Goal: Task Accomplishment & Management: Complete application form

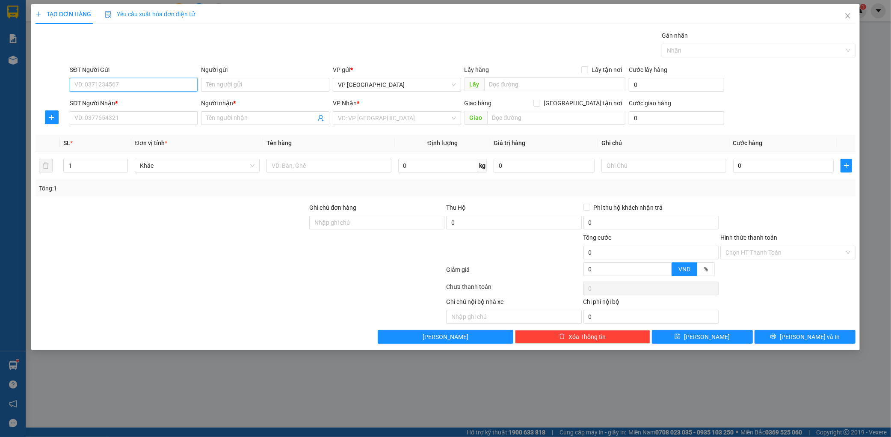
click at [128, 84] on input "SĐT Người Gửi" at bounding box center [134, 85] width 128 height 14
type input "0966785696"
drag, startPoint x: 116, startPoint y: 123, endPoint x: 124, endPoint y: 127, distance: 9.8
click at [116, 123] on input "SĐT Người Nhận *" at bounding box center [134, 118] width 128 height 14
type input "0916393618"
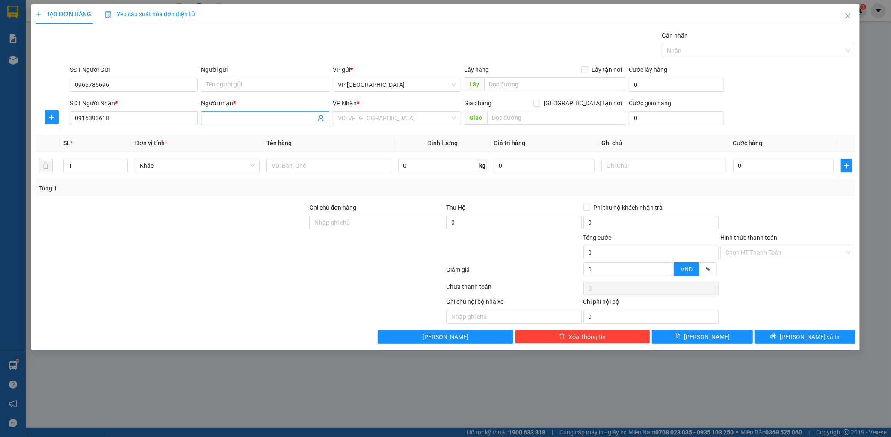
click at [228, 115] on input "Người nhận *" at bounding box center [260, 117] width 109 height 9
type input "kt"
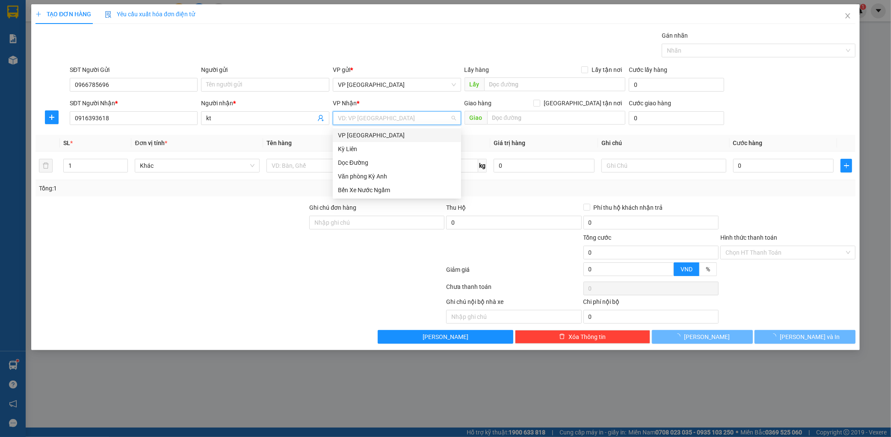
click at [387, 118] on input "search" at bounding box center [394, 118] width 112 height 13
click at [347, 162] on div "Dọc Đường" at bounding box center [397, 162] width 118 height 9
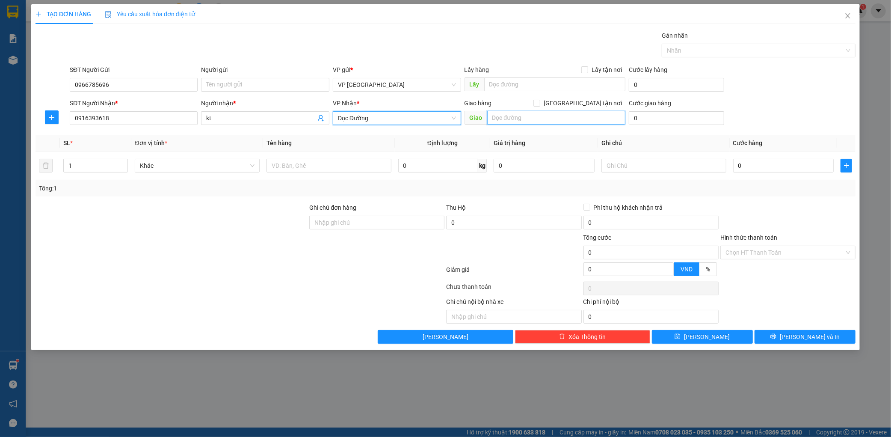
click at [533, 119] on input "text" at bounding box center [556, 118] width 138 height 14
type input "ky long"
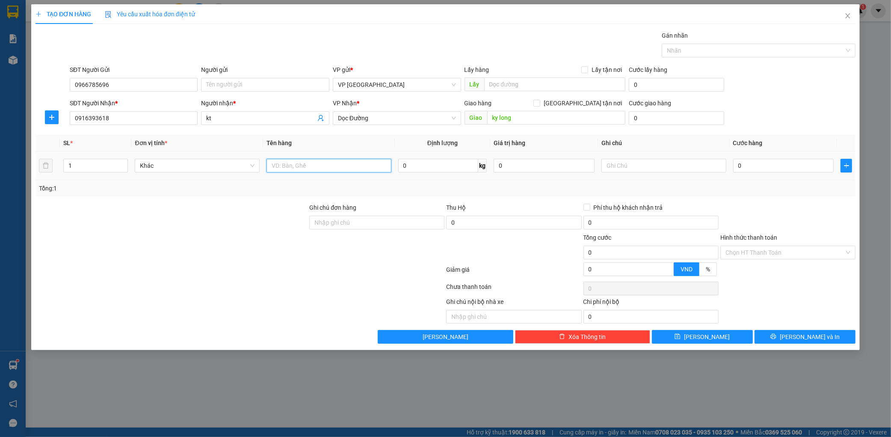
click at [297, 169] on input "text" at bounding box center [328, 166] width 125 height 14
type input "1 thùng"
click at [745, 158] on div "0" at bounding box center [783, 165] width 101 height 17
click at [750, 163] on input "0" at bounding box center [783, 166] width 101 height 14
type input "005"
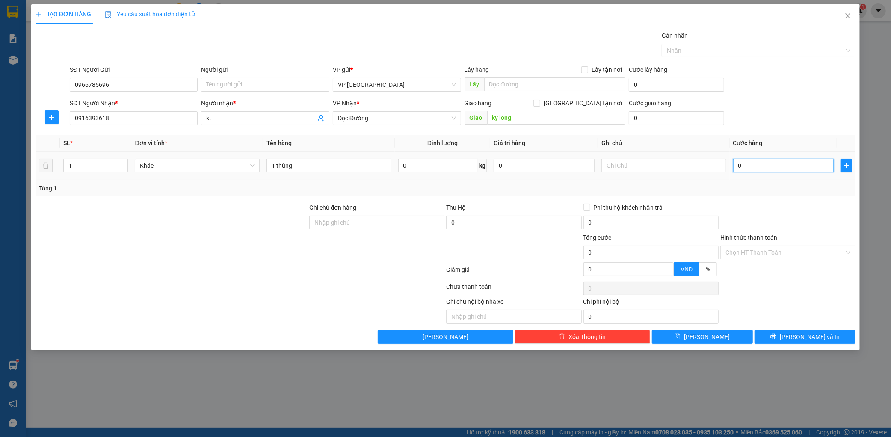
type input "5"
type input "0.050"
type input "50"
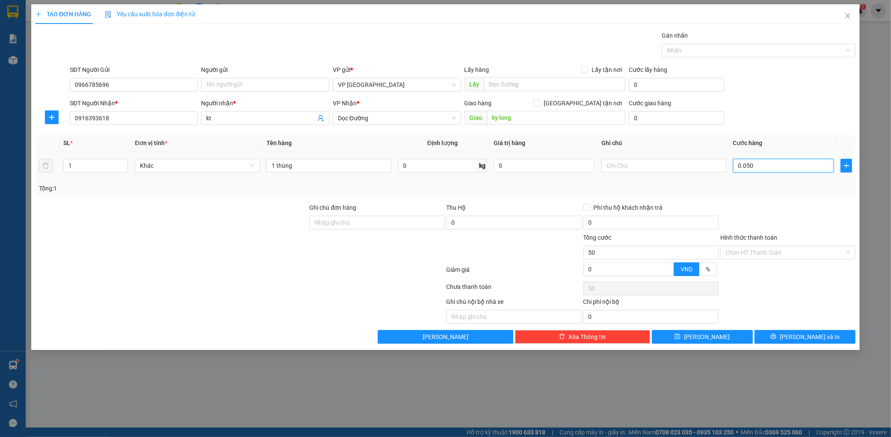
type input "00.500"
type input "500"
type input "0.005.000"
type input "5.000"
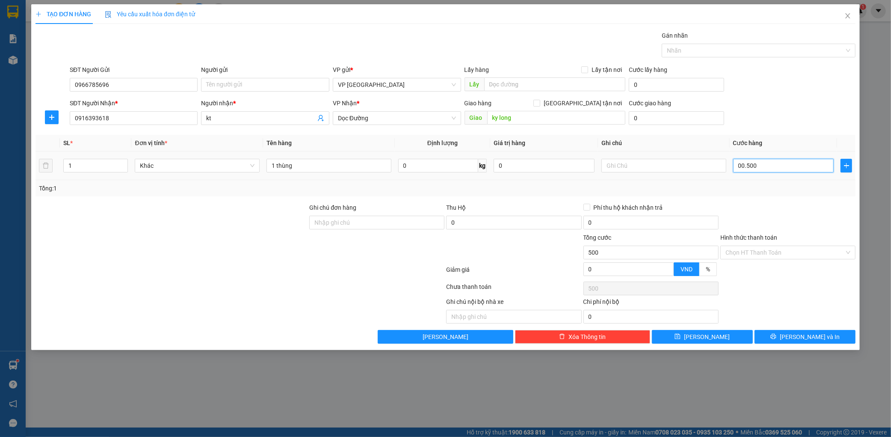
type input "5.000"
type input "000.050.000"
type input "50.000"
type input "[PHONE_NUMBER]"
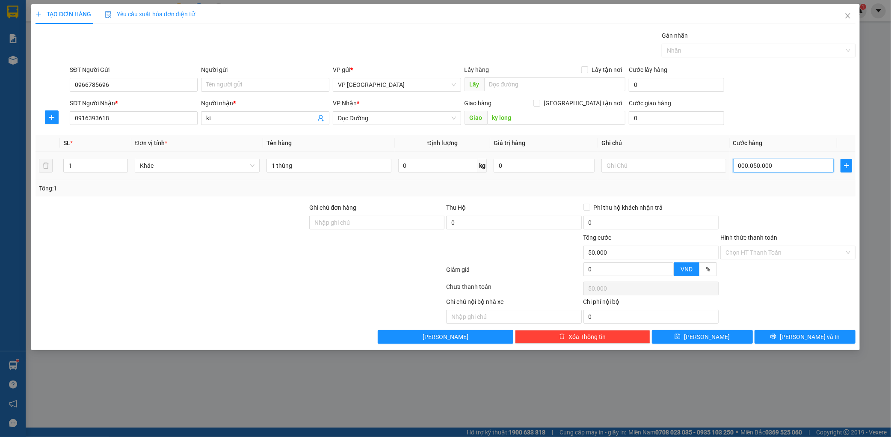
type input "500.000"
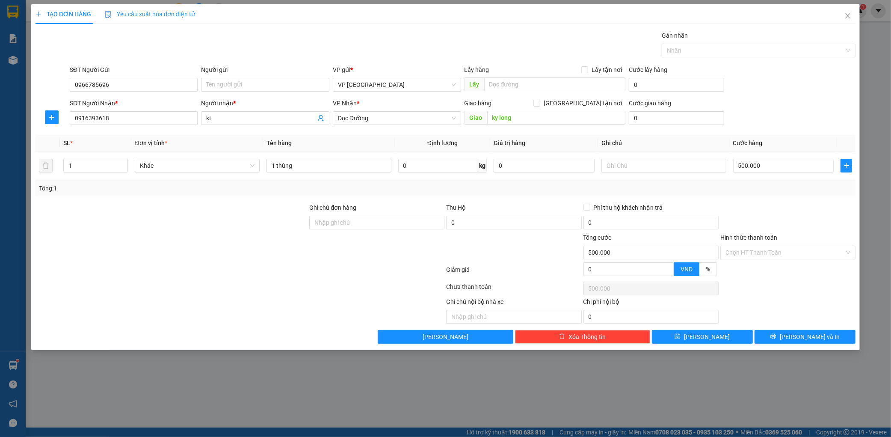
click at [773, 130] on div "Transit Pickup Surcharge Ids Transit Deliver Surcharge Ids Transit Deliver Surc…" at bounding box center [445, 187] width 820 height 313
click at [770, 161] on input "500.000" at bounding box center [783, 166] width 101 height 14
click at [770, 159] on input "500.000" at bounding box center [783, 166] width 101 height 14
type input "50.000"
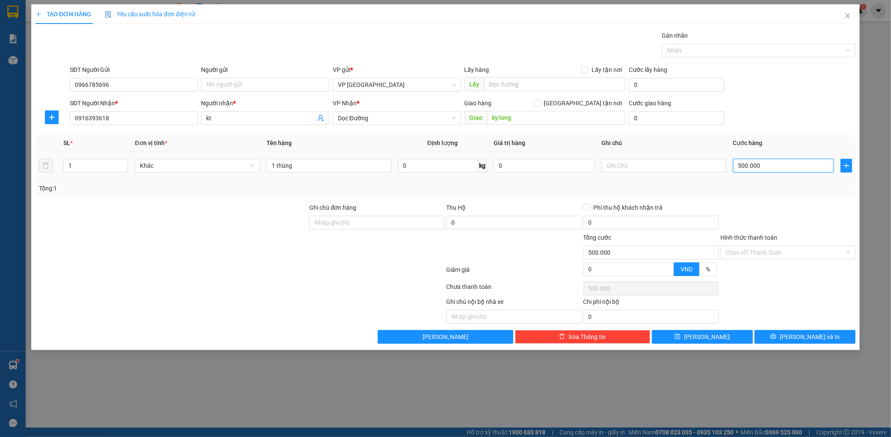
type input "50.000"
drag, startPoint x: 828, startPoint y: 351, endPoint x: 827, endPoint y: 345, distance: 5.6
click at [827, 349] on div "TẠO ĐƠN HÀNG Yêu cầu xuất hóa đơn điện tử Transit Pickup Surcharge Ids Transit …" at bounding box center [445, 218] width 891 height 437
click at [826, 337] on button "[PERSON_NAME] và In" at bounding box center [804, 337] width 101 height 14
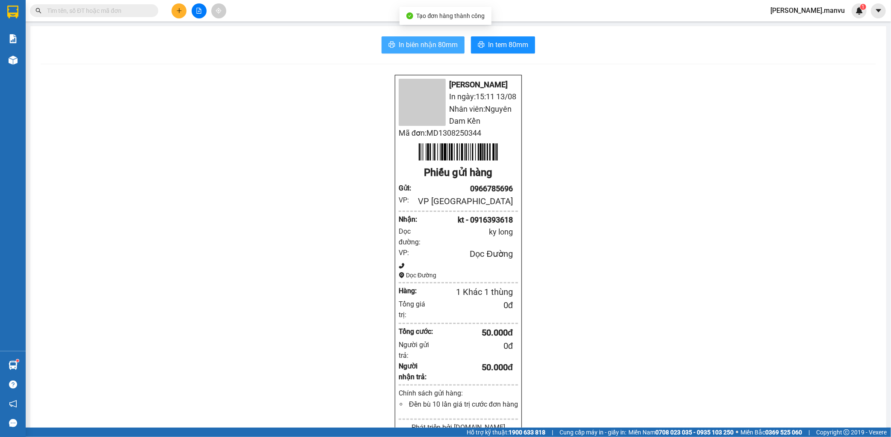
drag, startPoint x: 398, startPoint y: 53, endPoint x: 399, endPoint y: 48, distance: 5.4
click at [399, 51] on div "In biên nhận 80mm In tem 80mm Mận Vũ In ngày: 15:11 [DATE] Nhân viên: Nguyên Da…" at bounding box center [458, 344] width 856 height 636
click at [400, 47] on span "In biên nhận 80mm" at bounding box center [428, 44] width 59 height 11
click at [177, 2] on div "Kết quả tìm kiếm ( 1 ) Bộ lọc Gửi 3 ngày gần nhất Mã ĐH Trạng thái Món hàng Thu…" at bounding box center [445, 10] width 891 height 21
click at [181, 13] on icon "plus" at bounding box center [179, 11] width 6 height 6
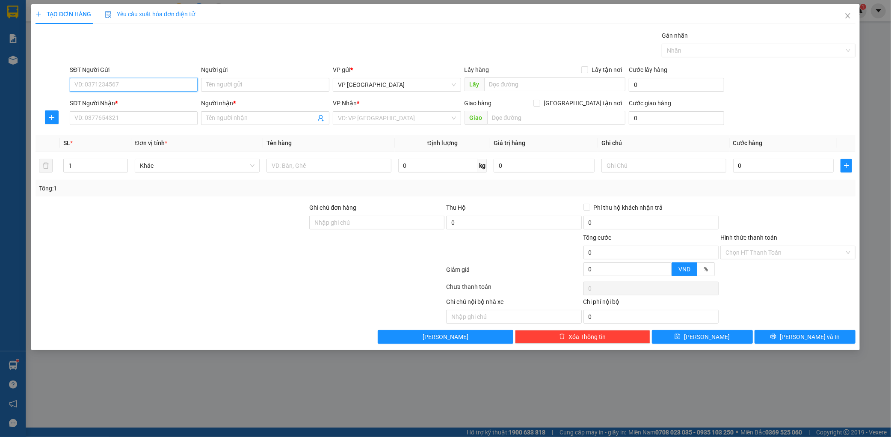
click at [159, 91] on input "SĐT Người Gửi" at bounding box center [134, 85] width 128 height 14
type input "0338230212"
click at [134, 121] on input "SĐT Người Nhận *" at bounding box center [134, 118] width 128 height 14
click at [145, 133] on div "0375223594 - ko" at bounding box center [134, 134] width 118 height 9
type input "0375223594"
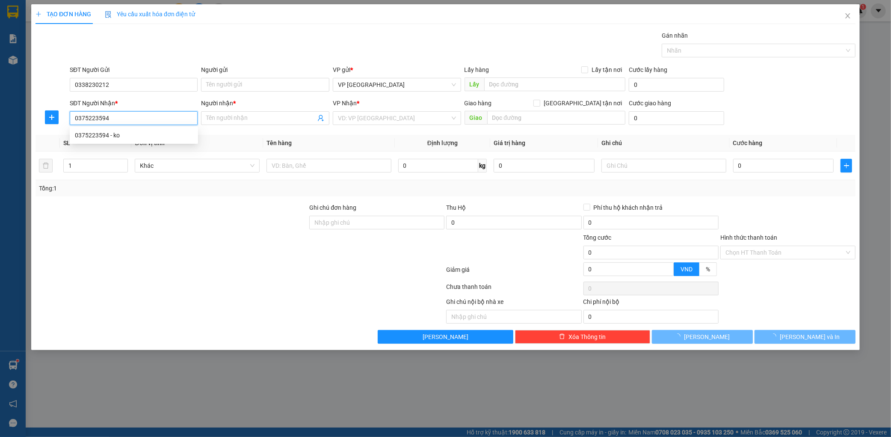
type input "ko"
type input "ky long"
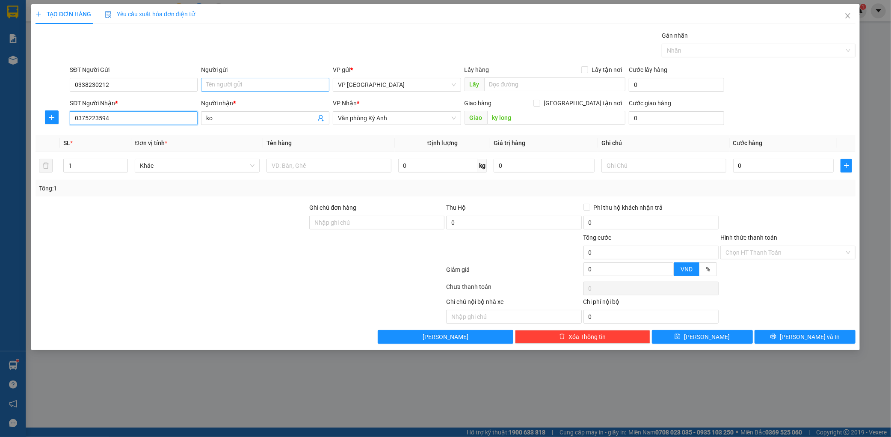
type input "0375223594"
click at [223, 85] on input "Người gửi" at bounding box center [265, 85] width 128 height 14
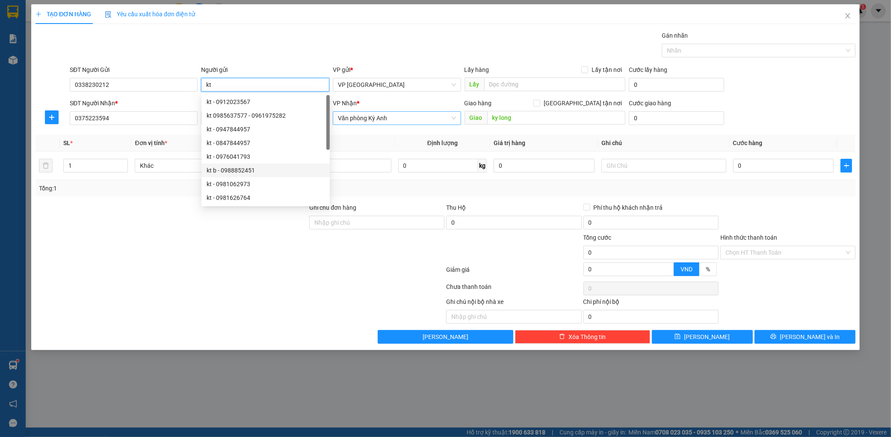
click at [392, 119] on span "Văn phòng Kỳ Anh" at bounding box center [397, 118] width 118 height 13
type input "kt"
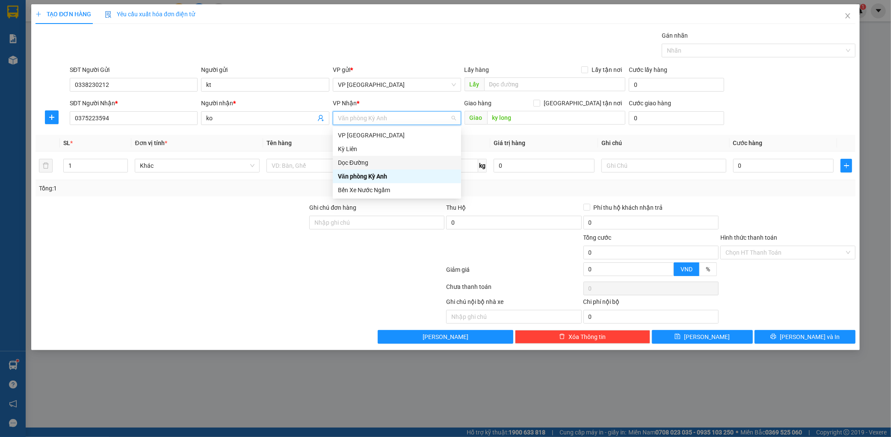
click at [373, 159] on div "Dọc Đường" at bounding box center [397, 162] width 118 height 9
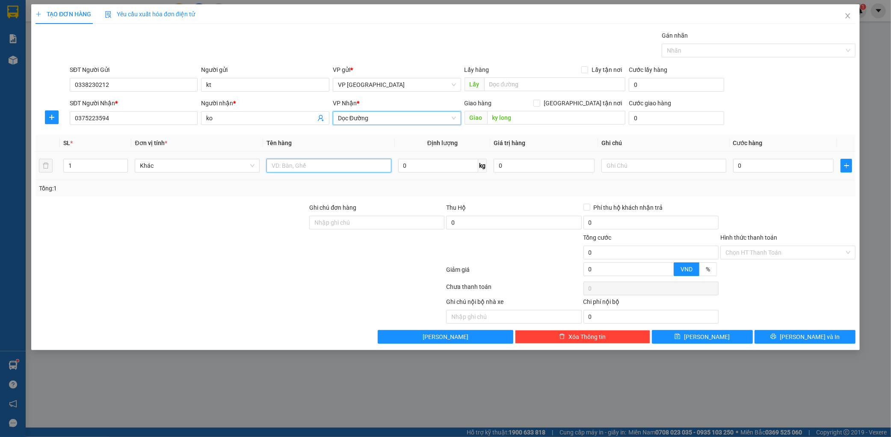
click at [315, 161] on input "text" at bounding box center [328, 166] width 125 height 14
type input "1 hộp"
click at [788, 162] on input "0" at bounding box center [783, 166] width 101 height 14
type input "005"
type input "5"
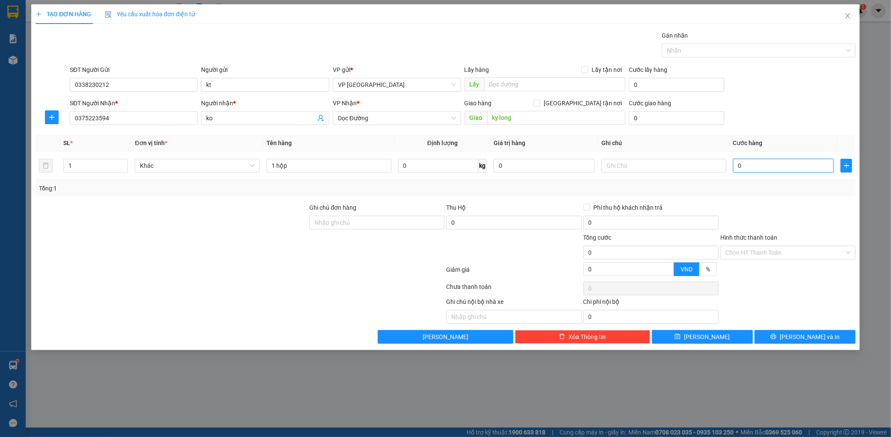
type input "5"
type input "0.050"
type input "50"
type input "00.500"
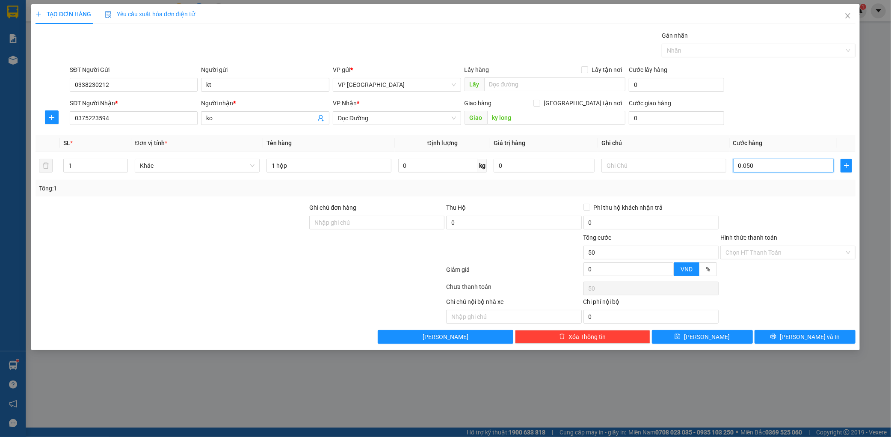
type input "500"
type input "0.005.000"
type input "5.000"
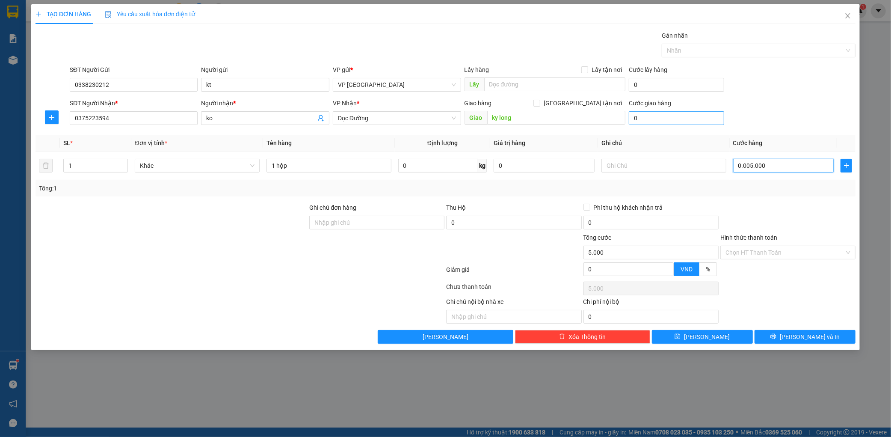
type input "000.050.000"
type input "50.000"
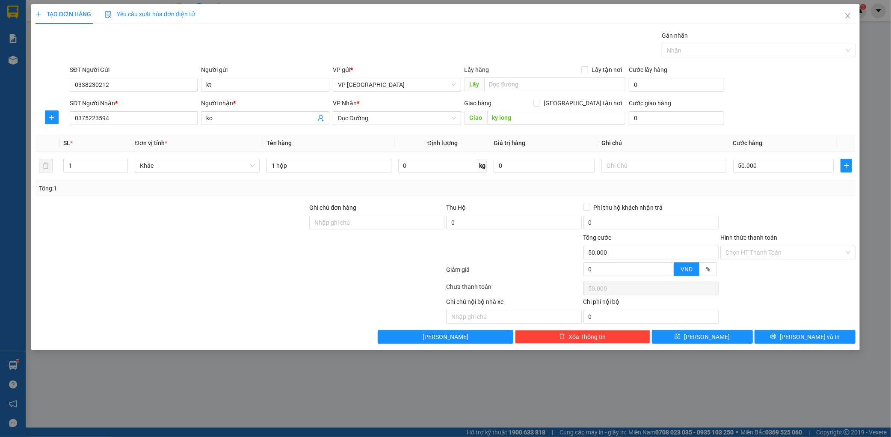
click at [768, 194] on div "Tổng: 1" at bounding box center [445, 188] width 820 height 16
click at [801, 255] on input "Hình thức thanh toán" at bounding box center [784, 252] width 119 height 13
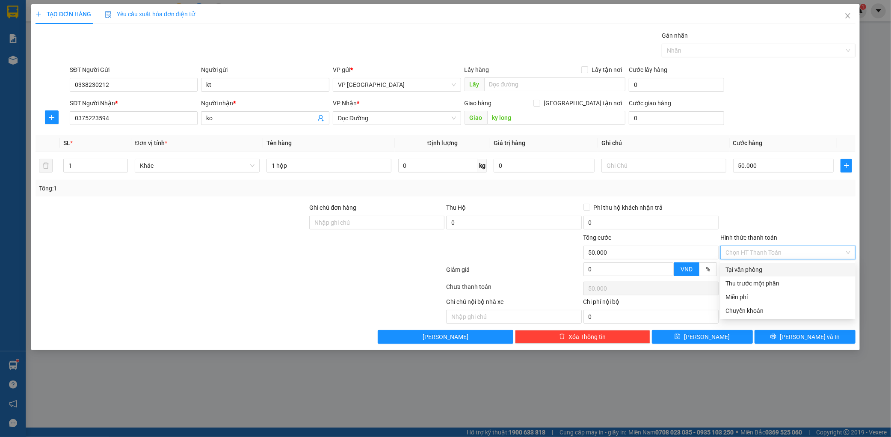
click at [777, 266] on div "Tại văn phòng" at bounding box center [787, 269] width 125 height 9
type input "0"
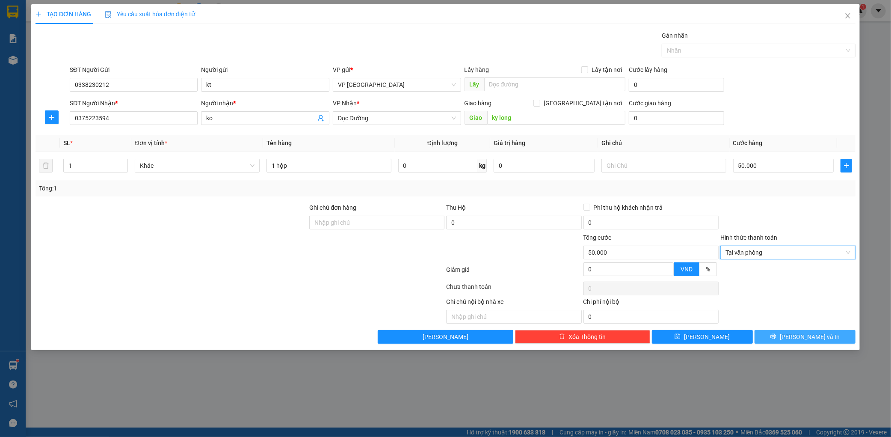
click at [831, 338] on button "[PERSON_NAME] và In" at bounding box center [804, 337] width 101 height 14
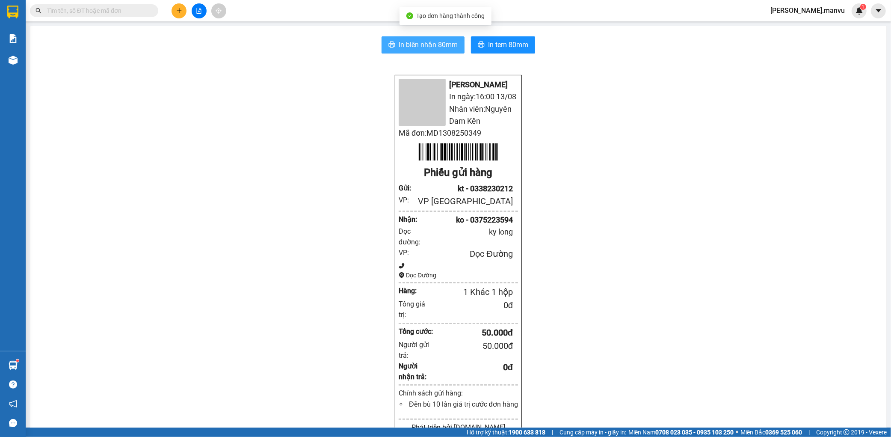
click at [441, 44] on span "In biên nhận 80mm" at bounding box center [428, 44] width 59 height 11
click at [180, 14] on button at bounding box center [178, 10] width 15 height 15
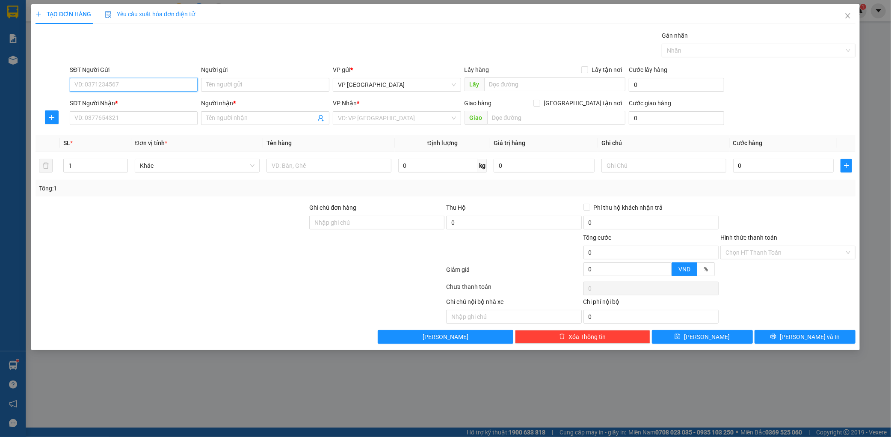
click at [120, 86] on input "SĐT Người Gửi" at bounding box center [134, 85] width 128 height 14
click at [131, 100] on div "0868080178 - tri giá ko báo" at bounding box center [134, 101] width 118 height 9
type input "0868080178"
type input "tri giá ko báo"
type input "0868080178"
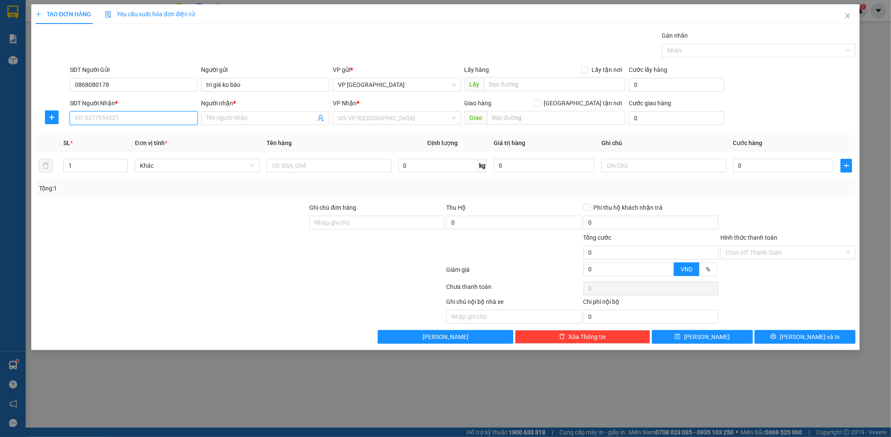
click at [115, 121] on input "SĐT Người Nhận *" at bounding box center [134, 118] width 128 height 14
click at [119, 140] on div "0916188965 - [PERSON_NAME]" at bounding box center [134, 135] width 128 height 14
type input "0916188965"
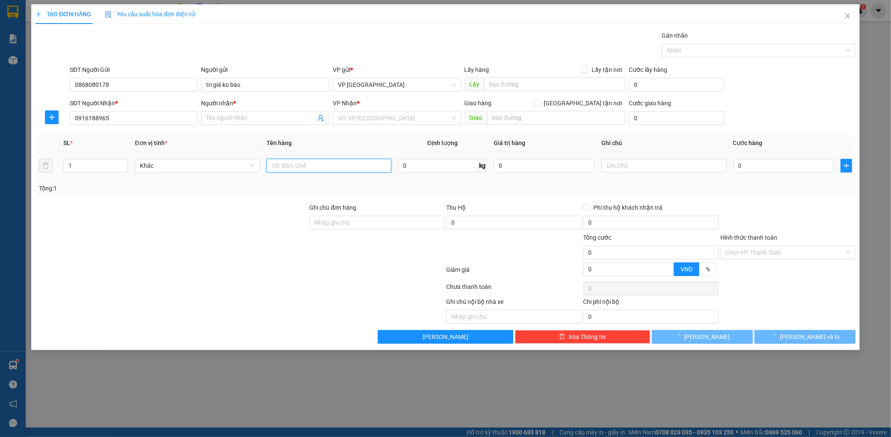
type input "[PERSON_NAME]"
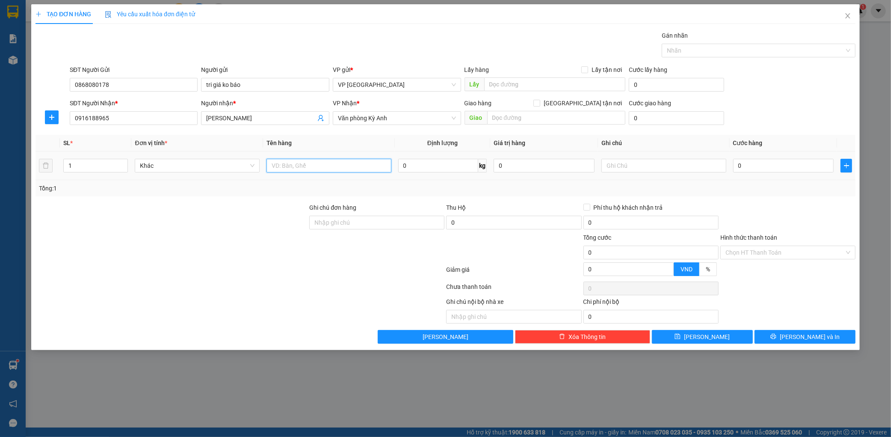
click at [295, 167] on input "text" at bounding box center [328, 166] width 125 height 14
click at [774, 176] on td "0" at bounding box center [784, 165] width 108 height 29
click at [776, 173] on div "0" at bounding box center [783, 165] width 101 height 17
click at [776, 170] on input "0" at bounding box center [783, 166] width 101 height 14
click at [275, 168] on input "2 thùng" at bounding box center [328, 166] width 125 height 14
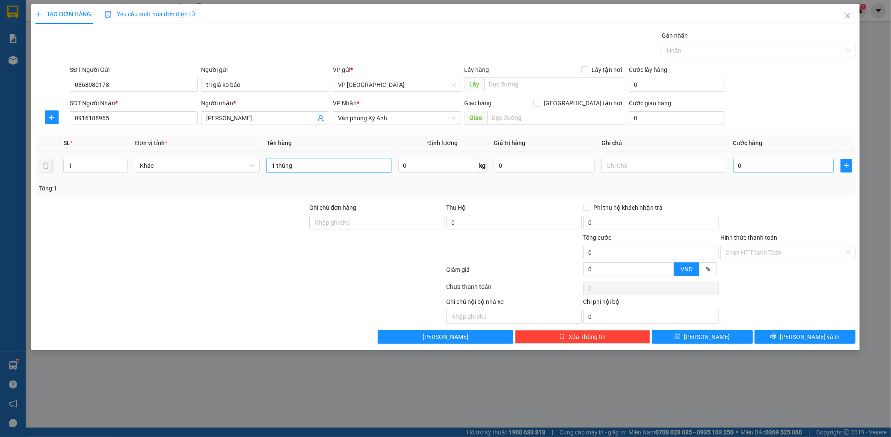
type input "1 thùng"
click at [738, 172] on input "0" at bounding box center [783, 166] width 101 height 14
type input "007"
type input "7"
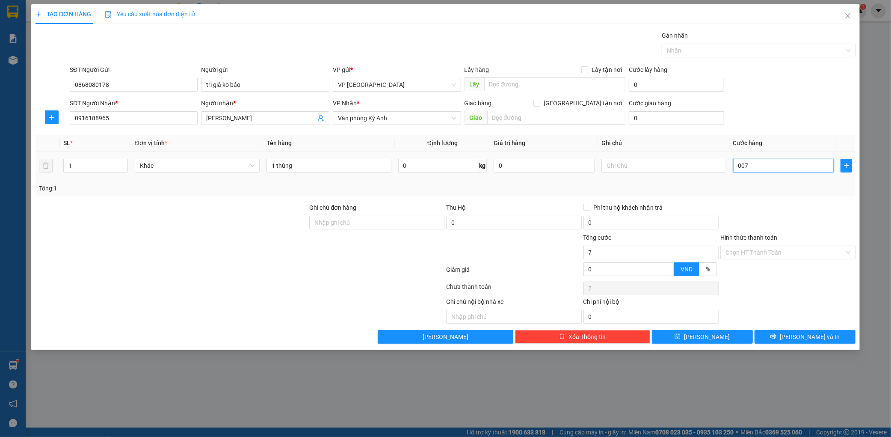
type input "0.070"
type input "70"
type input "00.700"
type input "700"
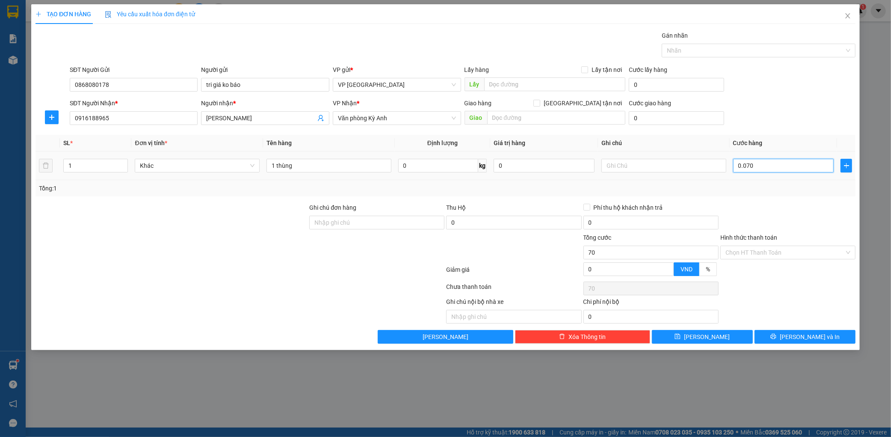
type input "700"
type input "0.007.000"
type input "7.000"
type input "000.070.000"
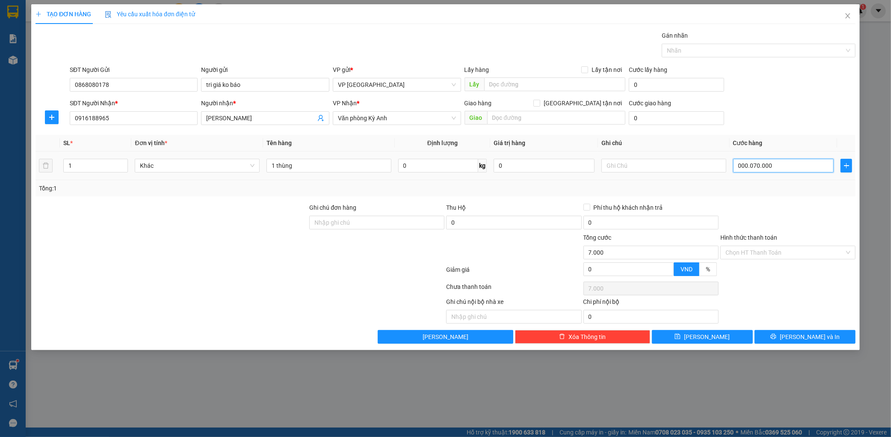
type input "70.000"
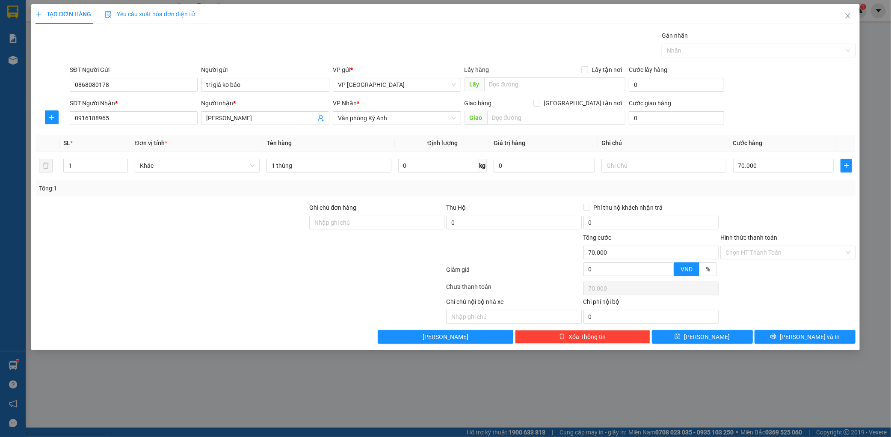
click at [783, 130] on div "Transit Pickup Surcharge Ids Transit Deliver Surcharge Ids Transit Deliver Surc…" at bounding box center [445, 187] width 820 height 313
click at [831, 338] on button "[PERSON_NAME] và In" at bounding box center [804, 337] width 101 height 14
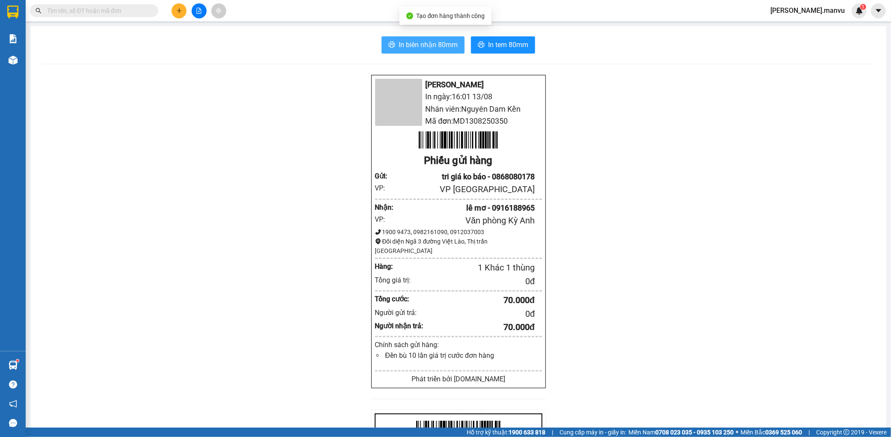
click at [452, 44] on span "In biên nhận 80mm" at bounding box center [428, 44] width 59 height 11
click at [182, 9] on button at bounding box center [178, 10] width 15 height 15
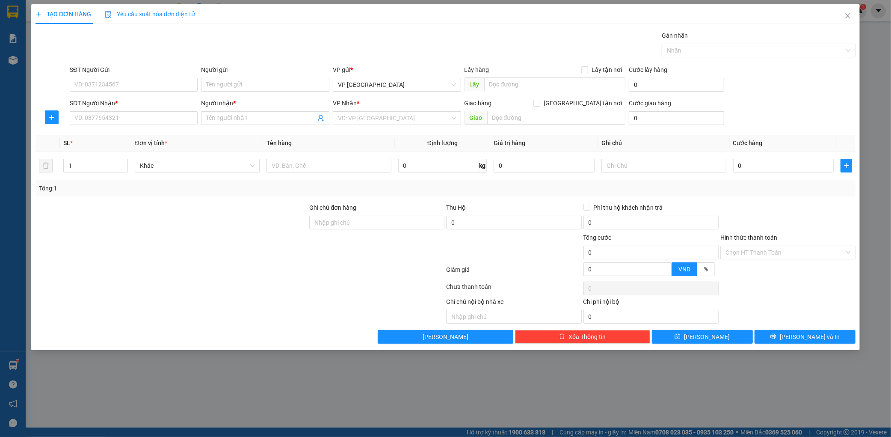
click at [125, 108] on div "SĐT Người Nhận *" at bounding box center [134, 104] width 128 height 13
click at [135, 86] on input "SĐT Người Gửi" at bounding box center [134, 85] width 128 height 14
click at [141, 95] on div "0868080178 - tri giá ko báo" at bounding box center [134, 102] width 128 height 14
type input "0868080178"
type input "tri giá ko báo"
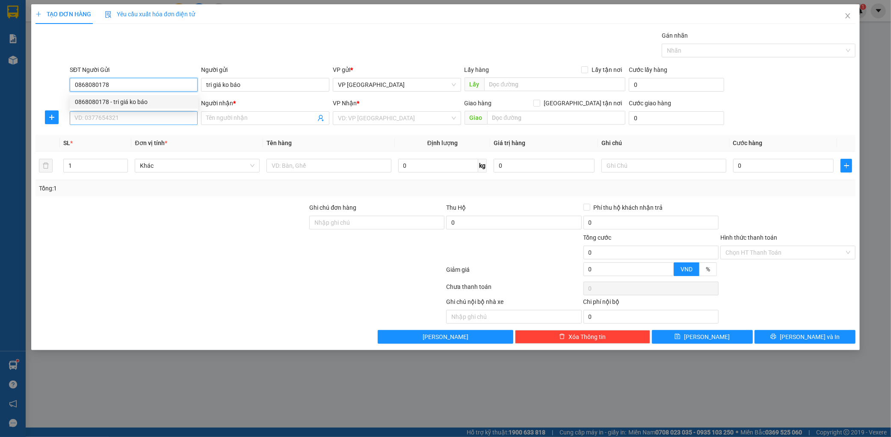
type input "0868080178"
click at [131, 116] on input "SĐT Người Nhận *" at bounding box center [134, 118] width 128 height 14
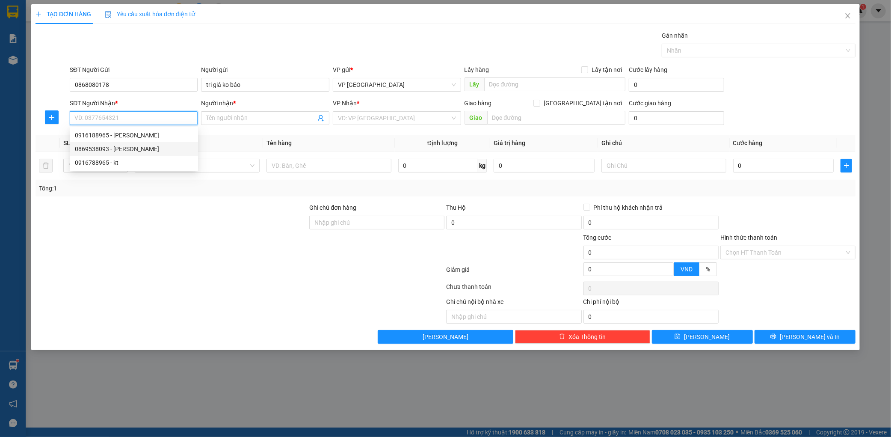
click at [140, 151] on div "0869538093 - [PERSON_NAME]" at bounding box center [134, 148] width 118 height 9
type input "0869538093"
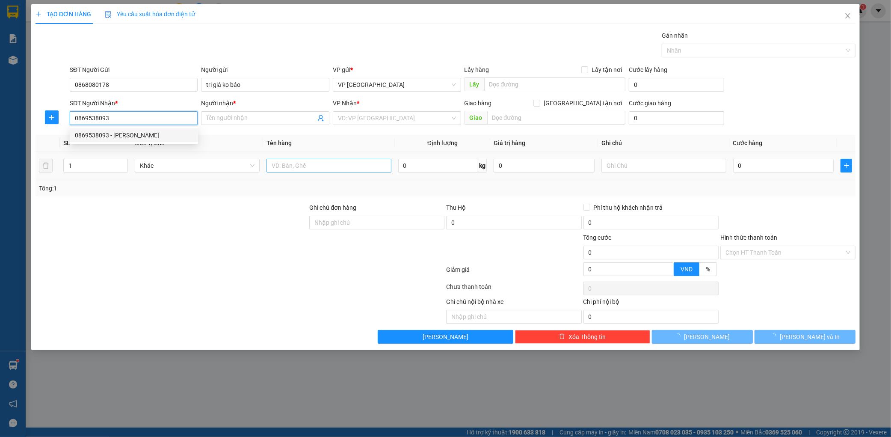
type input "chin gu"
type input "kỳ liên"
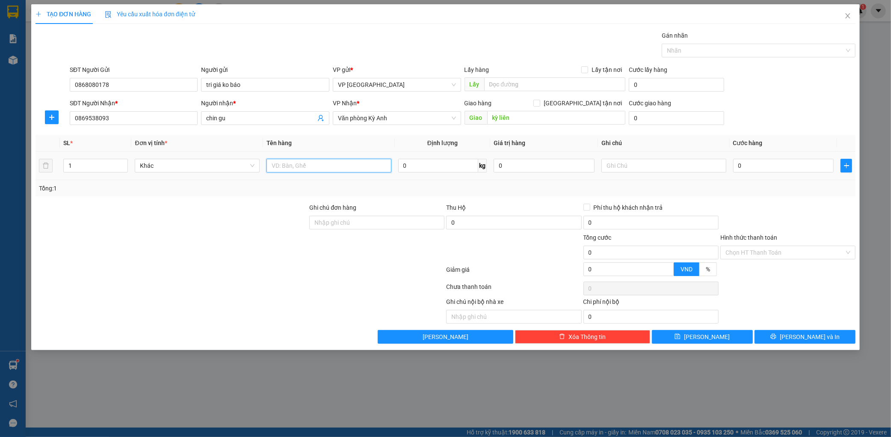
click at [349, 168] on input "text" at bounding box center [328, 166] width 125 height 14
type input "1 thùng"
click at [815, 163] on input "0" at bounding box center [783, 166] width 101 height 14
type input "005"
type input "5"
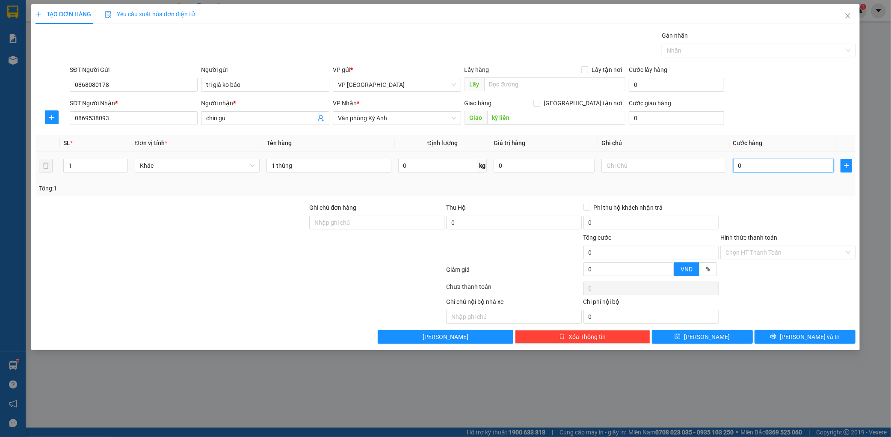
type input "5"
type input "0.050"
type input "50"
type input "00.500"
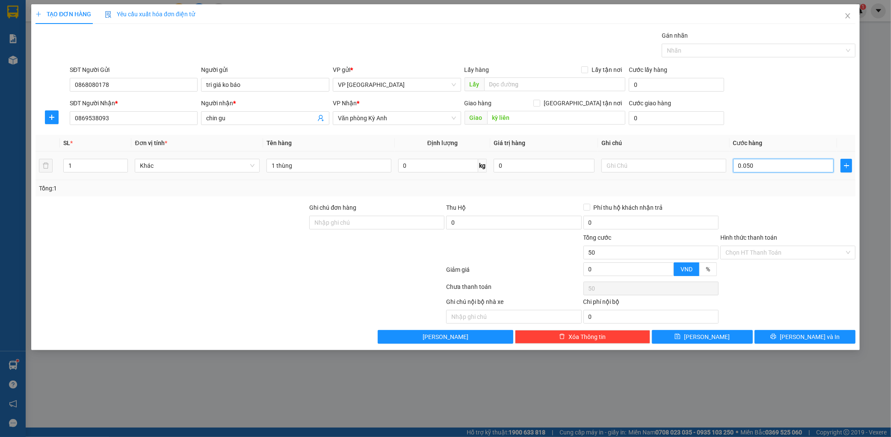
type input "500"
type input "0.005.000"
type input "5.000"
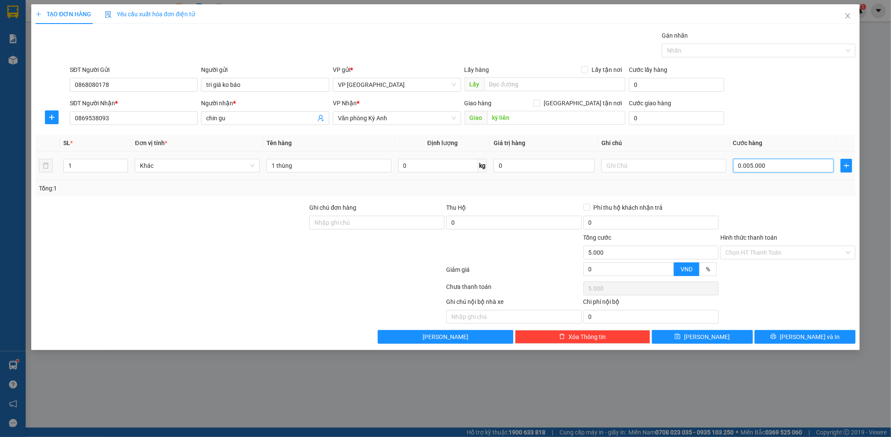
type input "000.050.000"
type input "50.000"
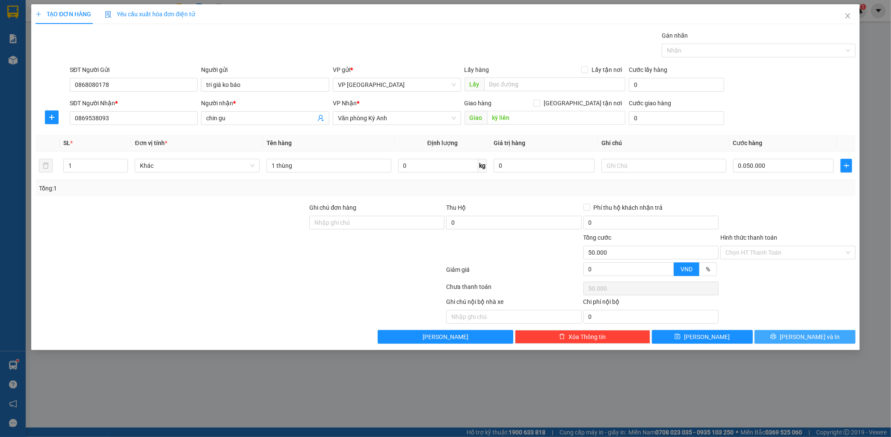
type input "50.000"
click at [833, 336] on button "[PERSON_NAME] và In" at bounding box center [804, 337] width 101 height 14
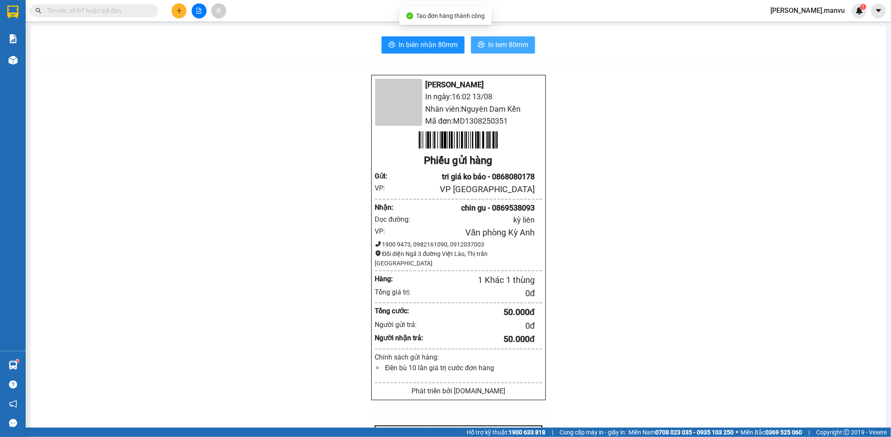
click at [499, 49] on span "In tem 80mm" at bounding box center [508, 44] width 40 height 11
click at [422, 50] on button "In biên nhận 80mm" at bounding box center [422, 44] width 83 height 17
click at [179, 14] on button at bounding box center [178, 10] width 15 height 15
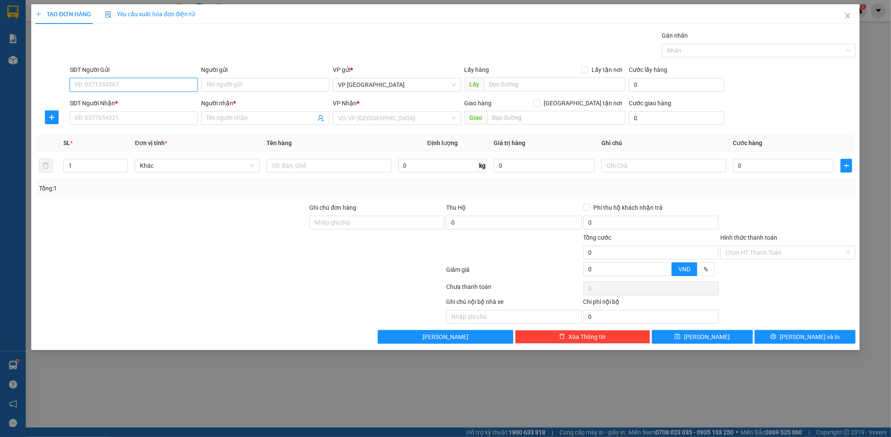
click at [158, 84] on input "SĐT Người Gửi" at bounding box center [134, 85] width 128 height 14
click at [153, 80] on input "SĐT Người Gửi" at bounding box center [134, 85] width 128 height 14
click at [157, 104] on div "0342886226 - tri giá 2620k" at bounding box center [134, 101] width 118 height 9
type input "0342886226"
type input "tri giá 2620k"
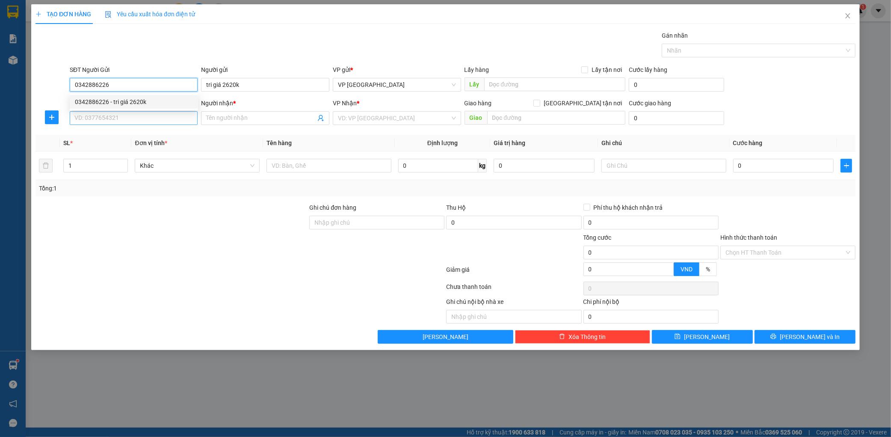
type input "0342886226"
click at [150, 118] on input "SĐT Người Nhận *" at bounding box center [134, 118] width 128 height 14
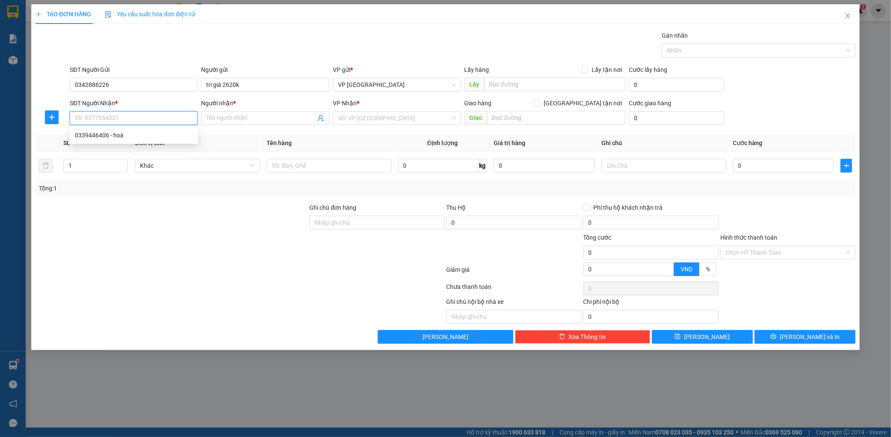
click at [156, 131] on div "0339446406 - hoà" at bounding box center [134, 135] width 128 height 14
type input "0339446406"
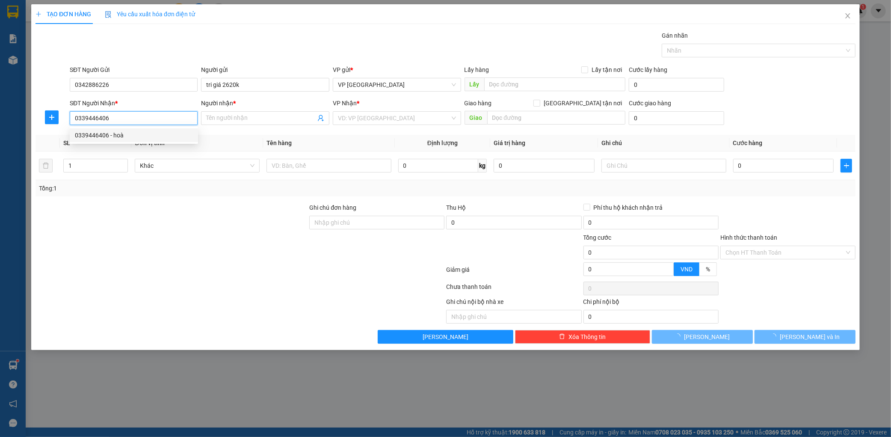
click at [156, 133] on div "0339446406 - hoà" at bounding box center [134, 134] width 118 height 9
type input "hoà"
type input "k thịnh"
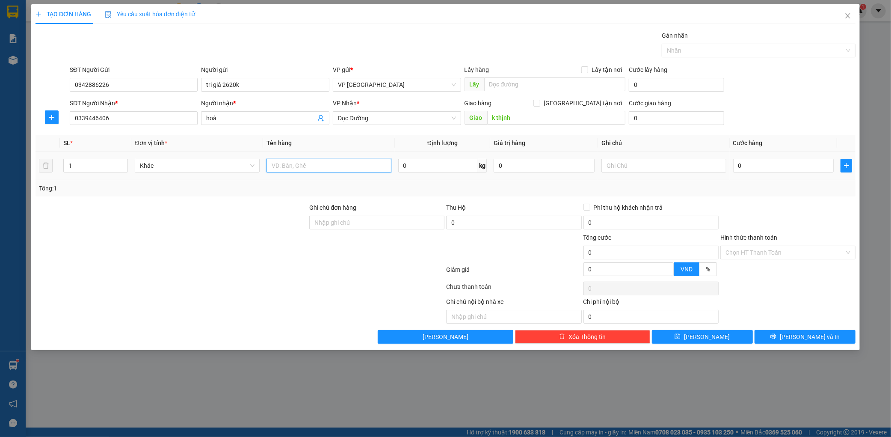
click at [340, 161] on input "text" at bounding box center [328, 166] width 125 height 14
type input "1"
click at [169, 113] on input "0339446406" at bounding box center [134, 118] width 128 height 14
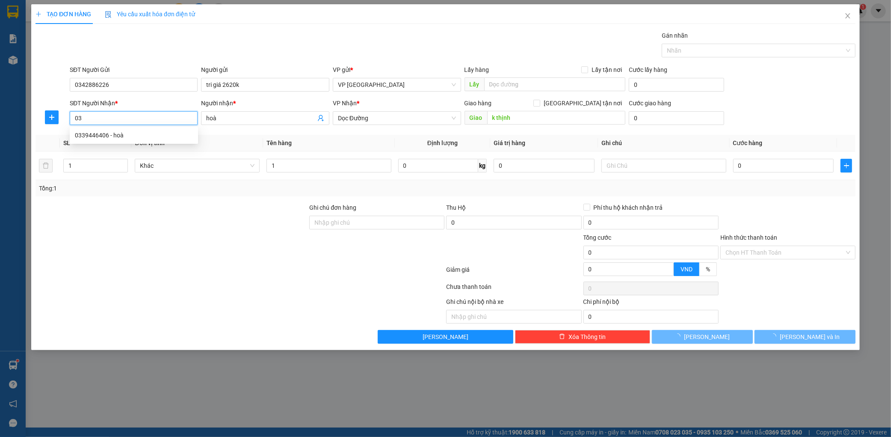
type input "0"
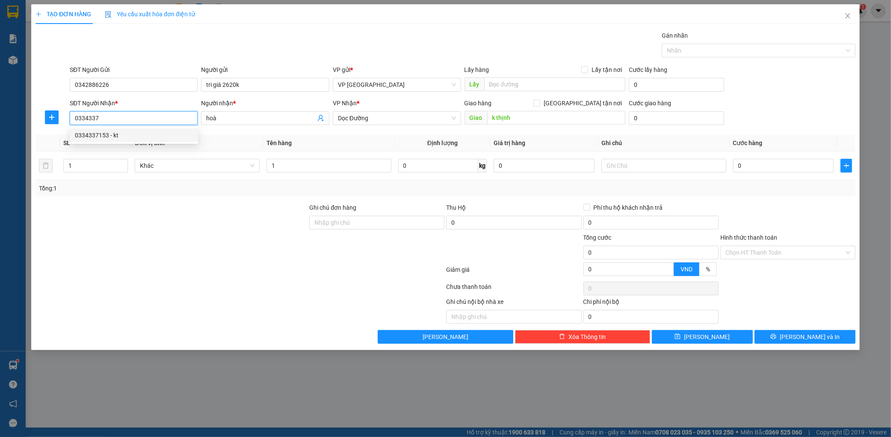
click at [134, 139] on div "0334337153 - kt" at bounding box center [134, 134] width 118 height 9
type input "0334337153"
type input "kt"
type input "[PERSON_NAME]"
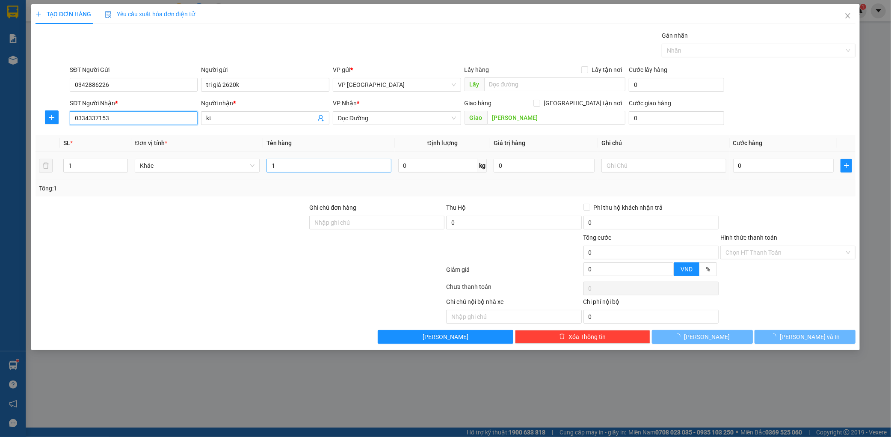
type input "0334337153"
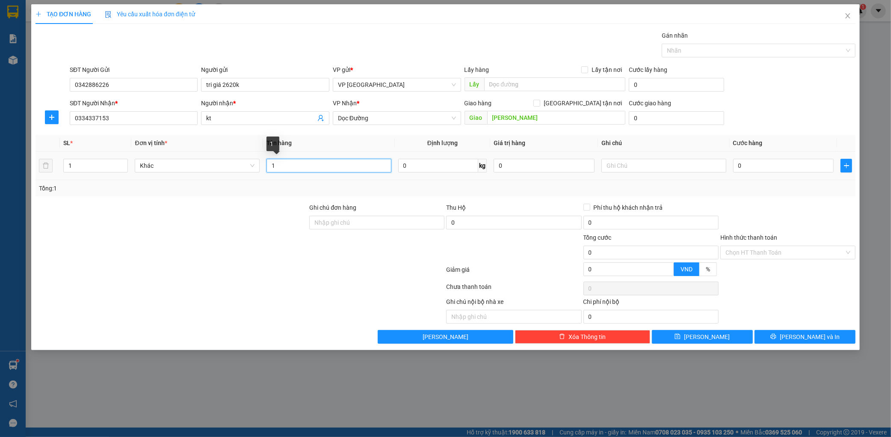
click at [305, 164] on input "1" at bounding box center [328, 166] width 125 height 14
type input "1 bọc bạt"
click at [760, 163] on input "0" at bounding box center [783, 166] width 101 height 14
type input "001"
type input "1"
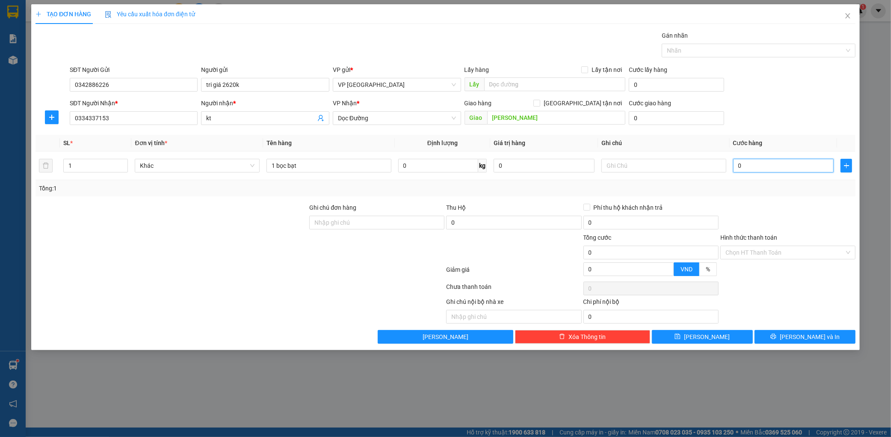
type input "1"
type input "0.015"
type input "15"
type input "00.150"
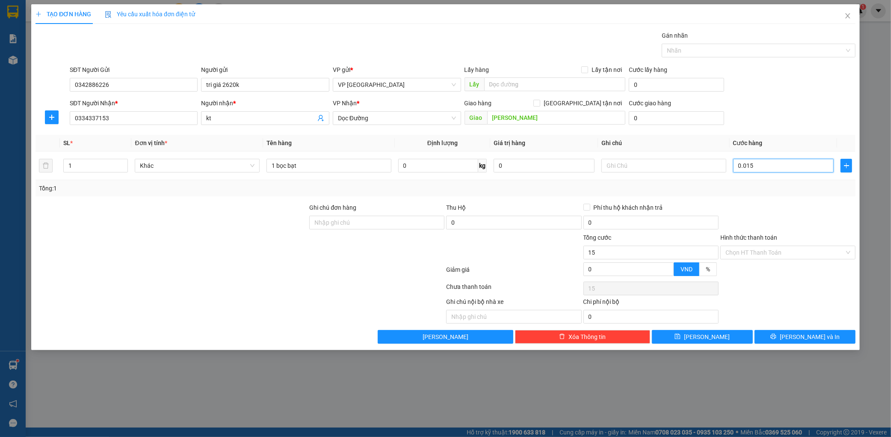
type input "150"
type input "0.001.500"
type input "1.500"
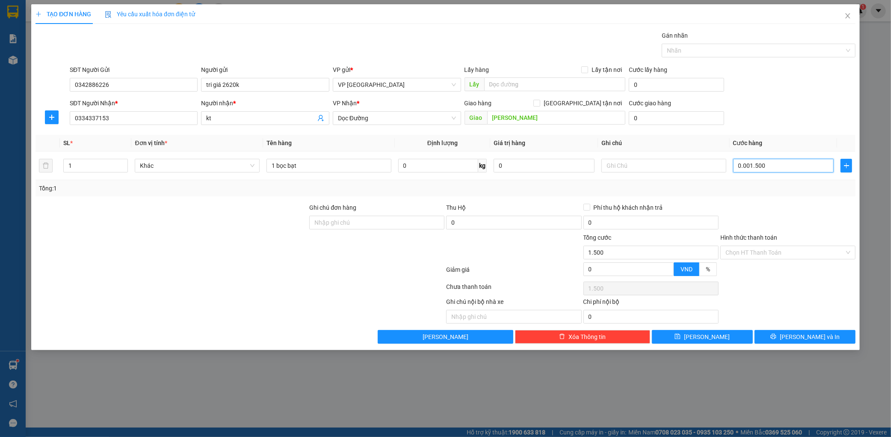
type input "000.015.000"
type input "15.000"
type input "00.000.150.000"
type input "150.000"
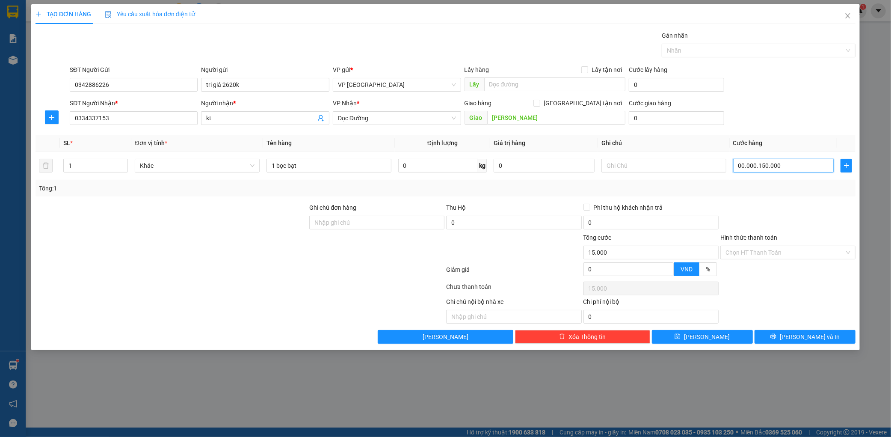
type input "150.000"
click at [813, 117] on div "SĐT Người Nhận * 0334337153 Người nhận * kt VP Nhận * Dọc Đường Giao hàng [GEOG…" at bounding box center [462, 113] width 789 height 30
click at [784, 257] on input "Hình thức thanh toán" at bounding box center [784, 252] width 119 height 13
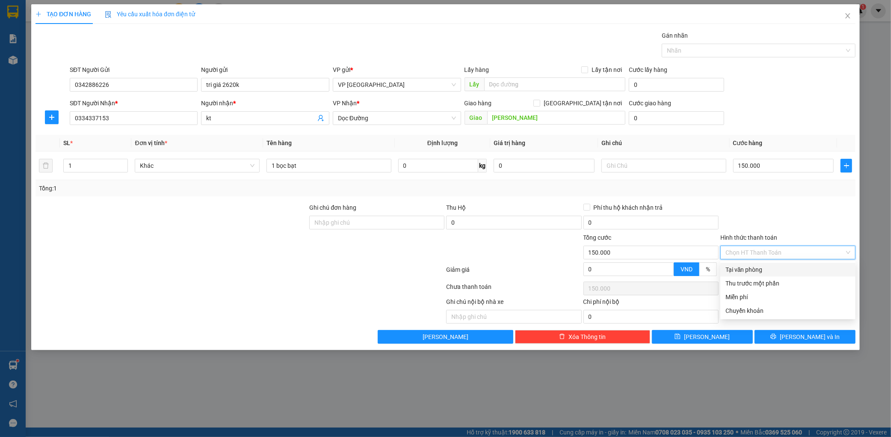
click at [756, 268] on div "Tại văn phòng" at bounding box center [787, 269] width 125 height 9
type input "0"
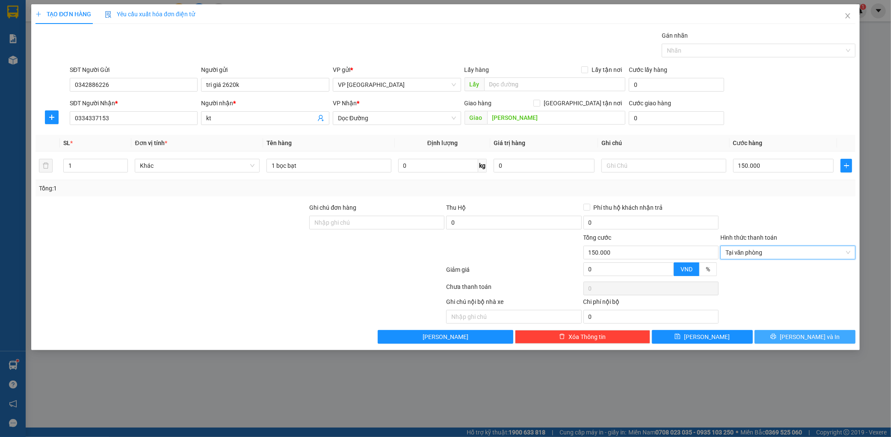
click at [791, 330] on div "Transit Pickup Surcharge Ids Transit Deliver Surcharge Ids Transit Deliver Surc…" at bounding box center [445, 187] width 820 height 313
click at [791, 331] on button "[PERSON_NAME] và In" at bounding box center [804, 337] width 101 height 14
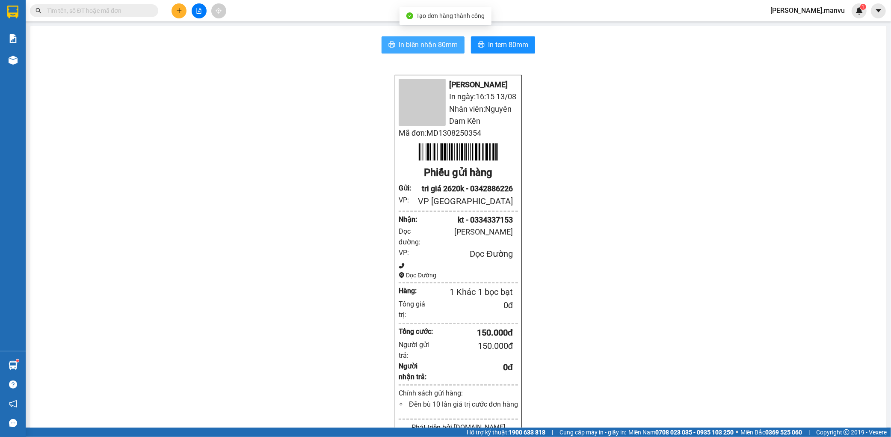
click at [412, 45] on span "In biên nhận 80mm" at bounding box center [428, 44] width 59 height 11
